Goal: Information Seeking & Learning: Learn about a topic

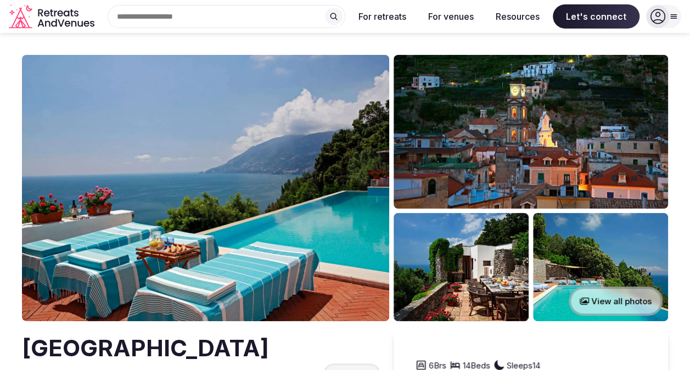
click at [342, 224] on img at bounding box center [205, 188] width 367 height 266
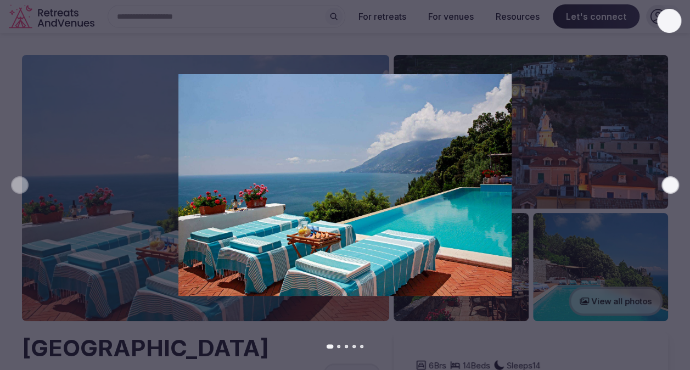
click at [622, 301] on div "Previous slide Next slide" at bounding box center [345, 185] width 690 height 370
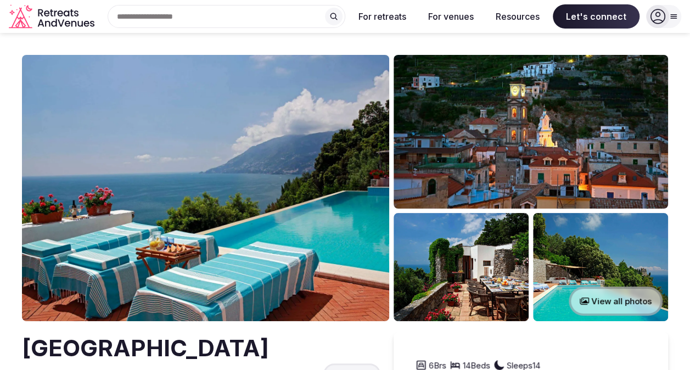
click at [622, 301] on button "View all photos" at bounding box center [615, 300] width 94 height 29
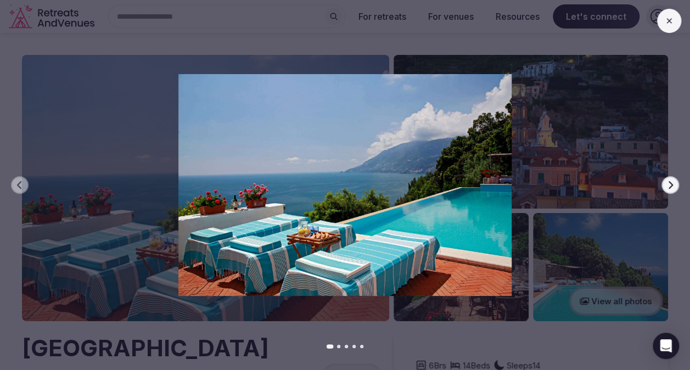
click at [673, 182] on icon "button" at bounding box center [669, 184] width 9 height 9
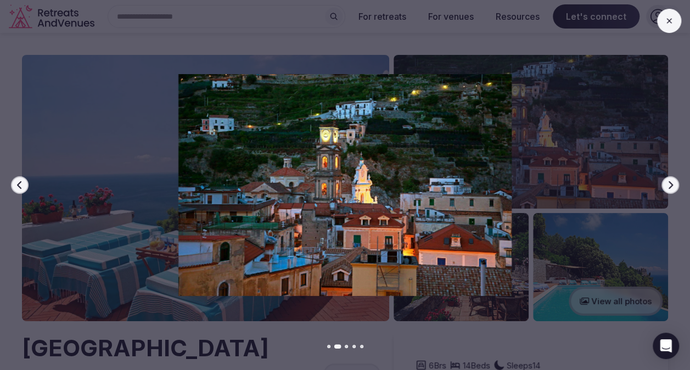
click at [673, 182] on icon "button" at bounding box center [669, 184] width 9 height 9
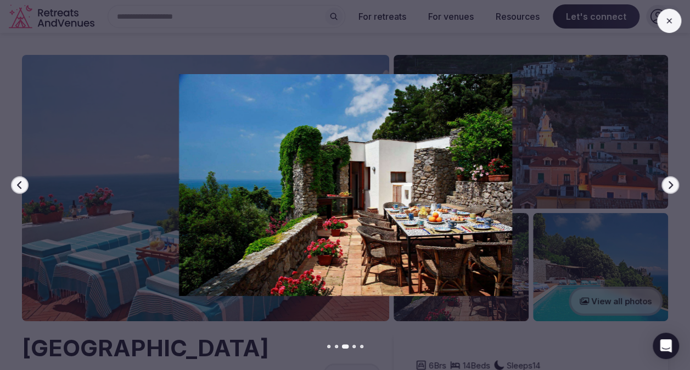
click at [673, 182] on icon "button" at bounding box center [669, 184] width 9 height 9
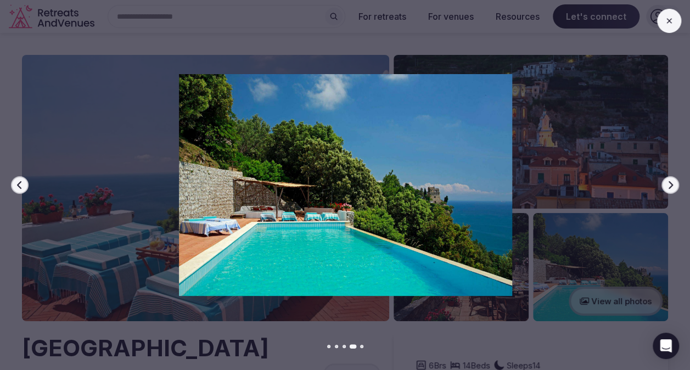
click at [673, 182] on icon "button" at bounding box center [669, 184] width 9 height 9
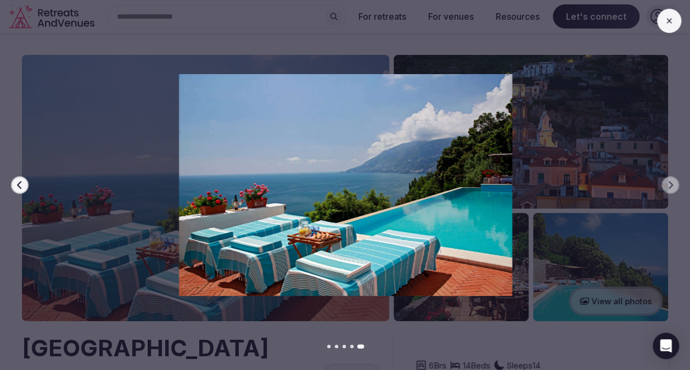
click at [620, 296] on div "Previous slide Next slide" at bounding box center [345, 185] width 690 height 370
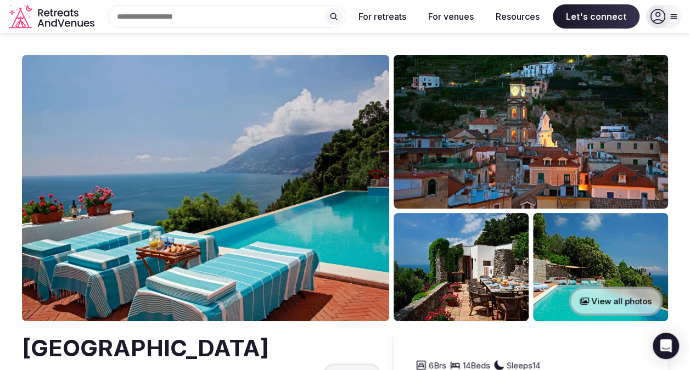
click at [612, 302] on button "View all photos" at bounding box center [615, 300] width 94 height 29
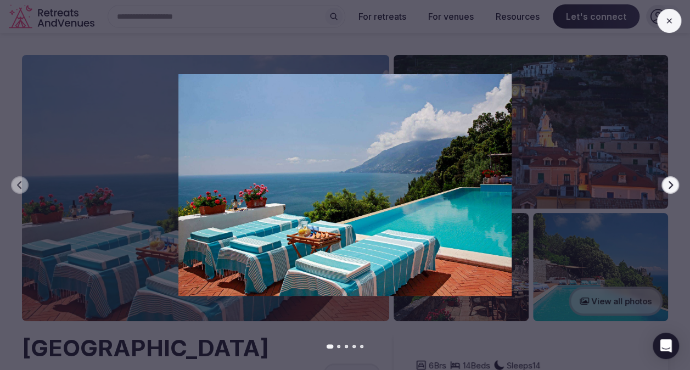
click at [670, 183] on icon "button" at bounding box center [670, 185] width 4 height 8
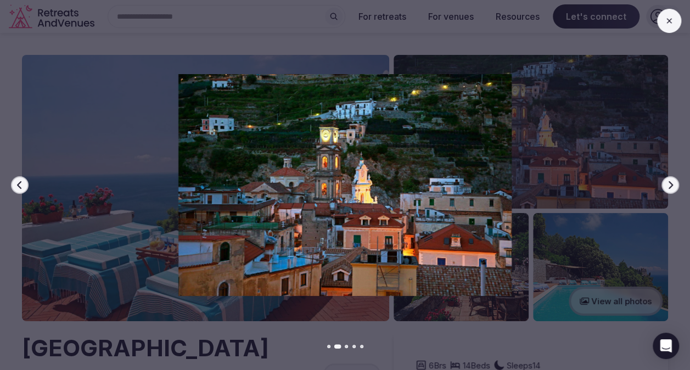
click at [670, 183] on icon "button" at bounding box center [670, 185] width 4 height 8
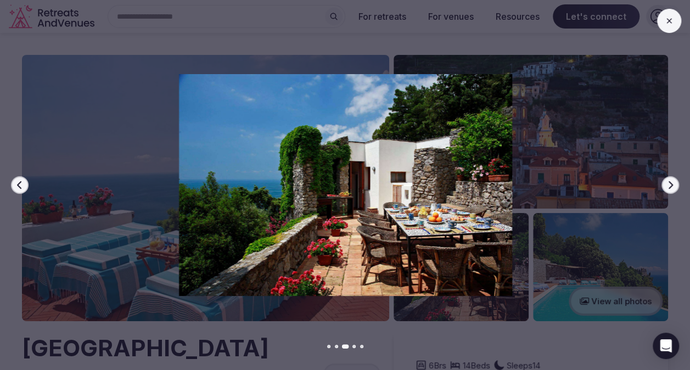
click at [670, 183] on icon "button" at bounding box center [670, 185] width 4 height 8
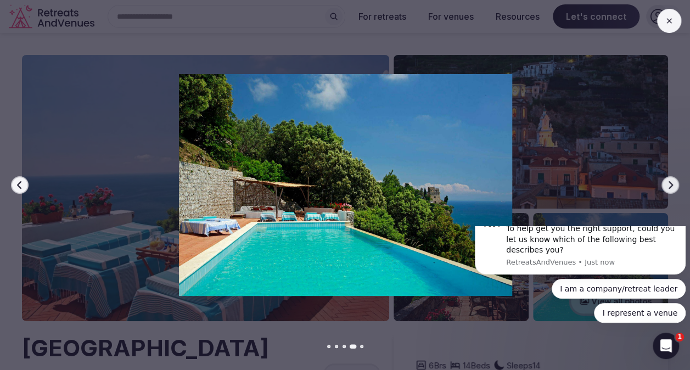
click at [670, 183] on icon "button" at bounding box center [670, 185] width 4 height 8
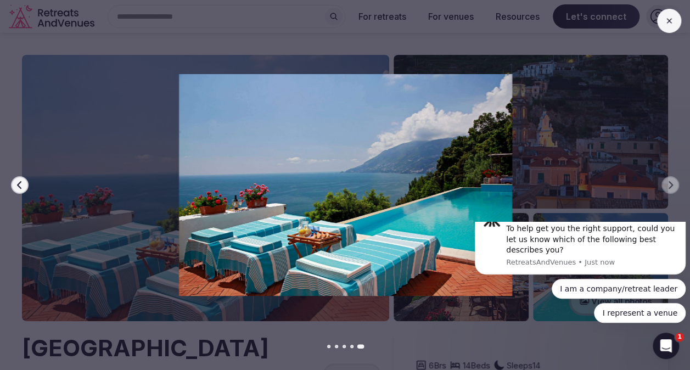
click at [396, 330] on div "Previous slide Next slide" at bounding box center [345, 185] width 690 height 370
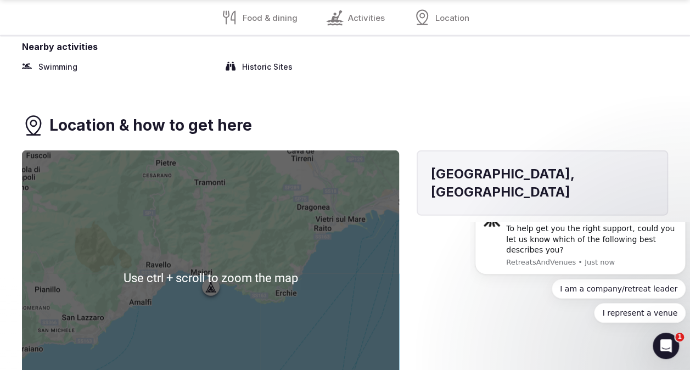
scroll to position [1317, 0]
